Goal: Find specific page/section: Find specific page/section

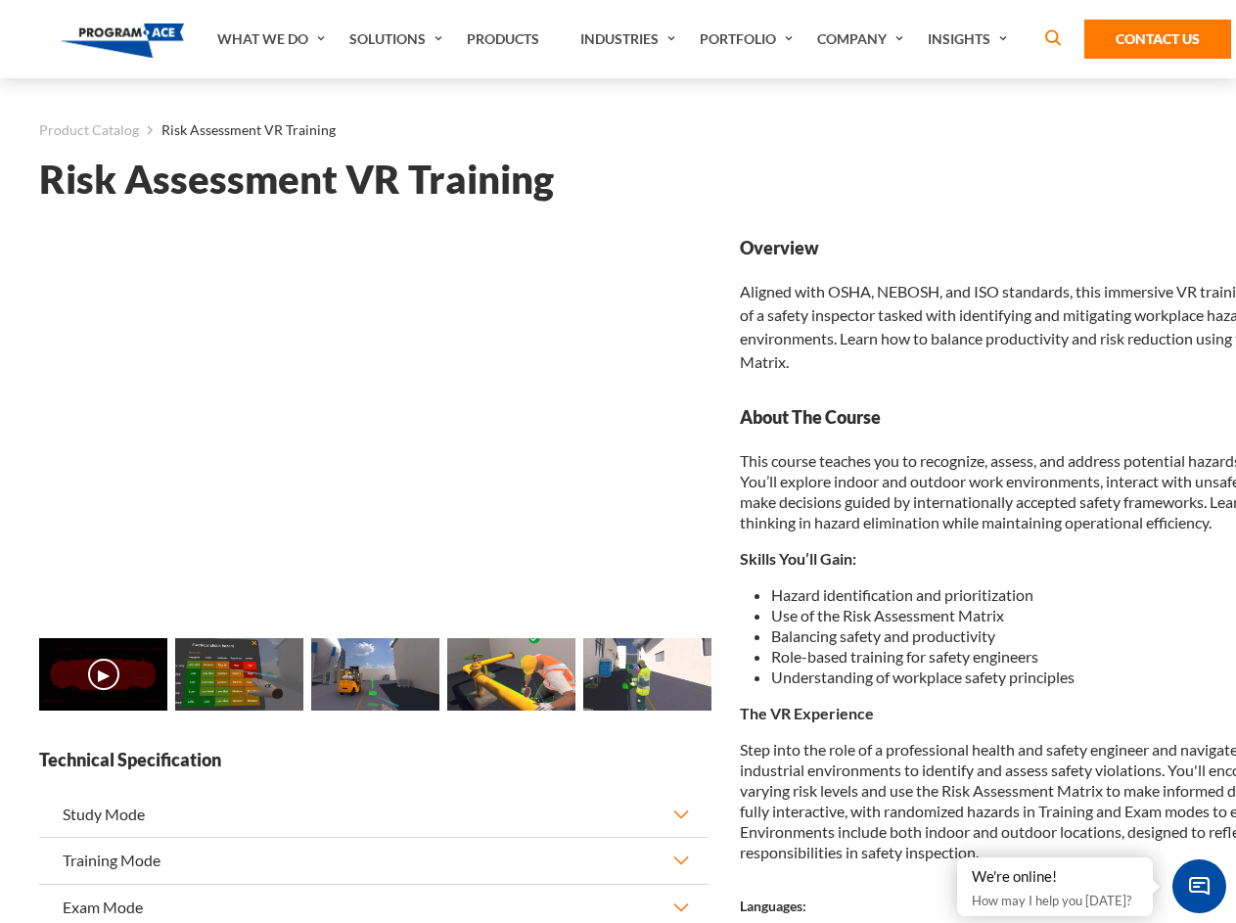
click at [398, 39] on link "Solutions" at bounding box center [398, 39] width 117 height 78
click at [0, 0] on div "AI & Computer Vision Solutions Computer Vision Quality Control AI tools for fas…" at bounding box center [0, 0] width 0 height 0
click at [0, 0] on div "AI & Computer Vision Solutions Virtual Training Solutions Virtual Tour Solution…" at bounding box center [0, 0] width 0 height 0
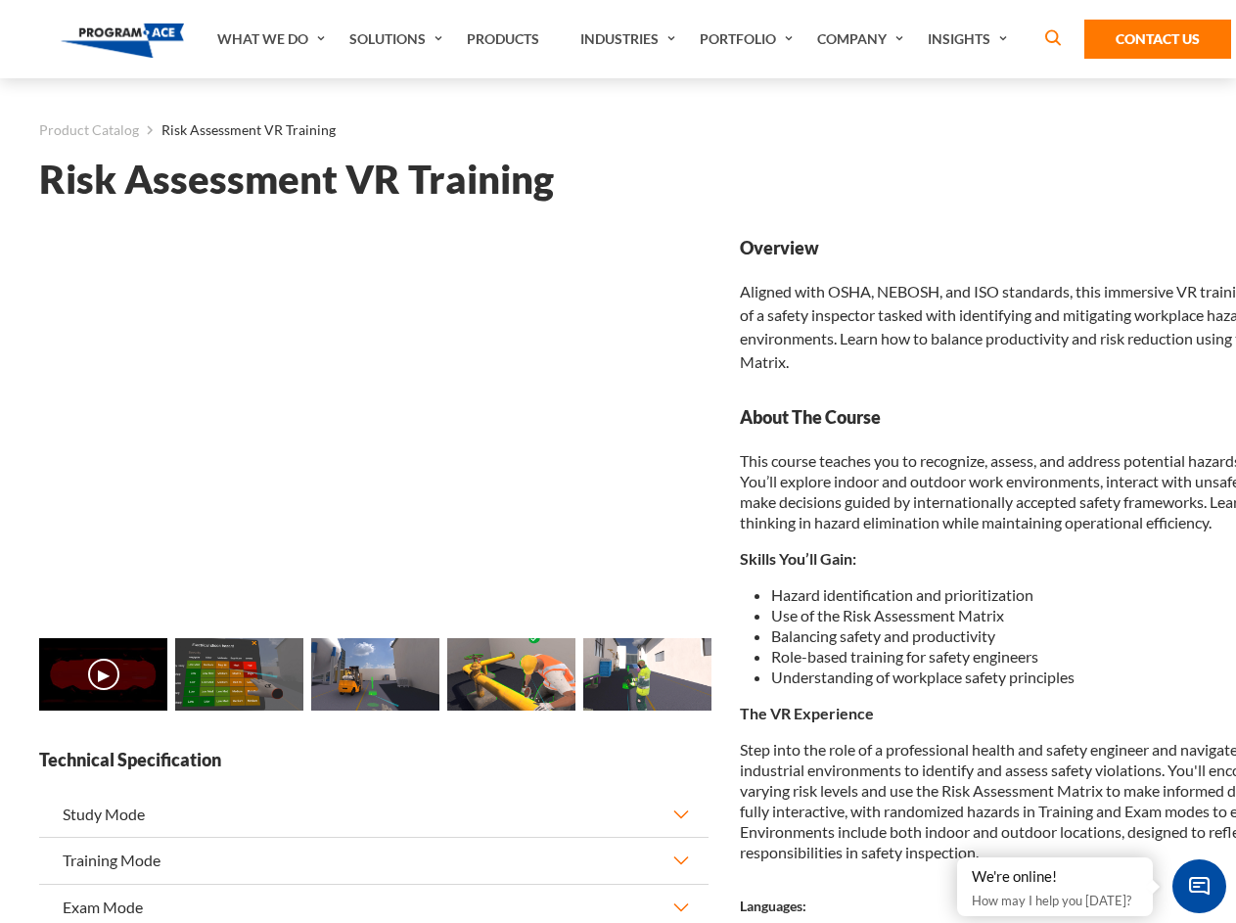
click at [0, 0] on div "AI & Computer Vision Solutions Virtual Training Solutions Virtual Tour Solution…" at bounding box center [0, 0] width 0 height 0
click at [0, 0] on div "AI & Computer Vision Solutions Computer Vision Quality Control AI tools for fas…" at bounding box center [0, 0] width 0 height 0
